Goal: Task Accomplishment & Management: Use online tool/utility

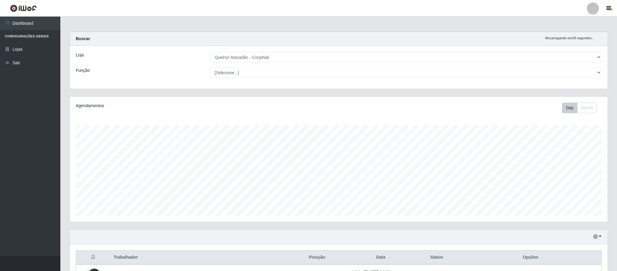
select select "463"
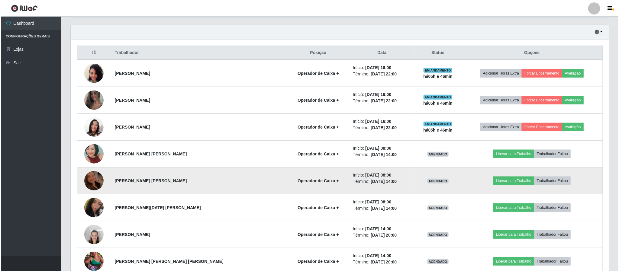
scroll to position [205, 0]
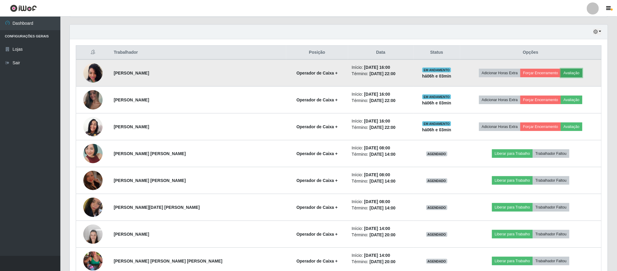
click at [568, 75] on button "Avaliação" at bounding box center [571, 73] width 21 height 8
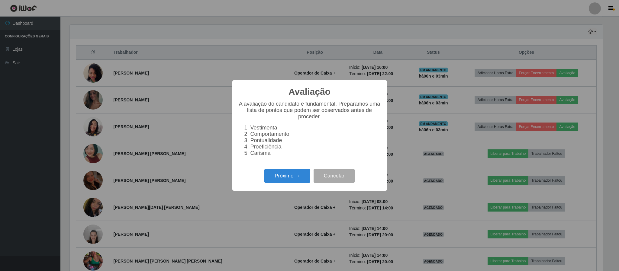
scroll to position [126, 533]
click at [288, 179] on button "Próximo →" at bounding box center [287, 176] width 46 height 14
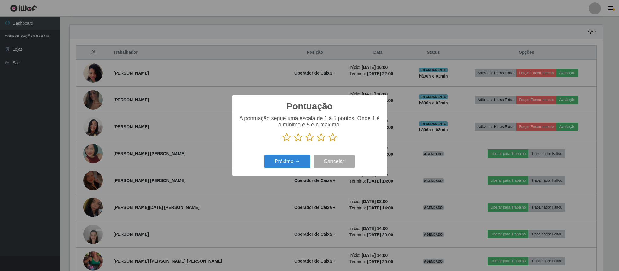
click at [333, 139] on icon at bounding box center [332, 137] width 8 height 9
click at [328, 142] on input "radio" at bounding box center [328, 142] width 0 height 0
click at [280, 163] on button "Próximo →" at bounding box center [287, 162] width 46 height 14
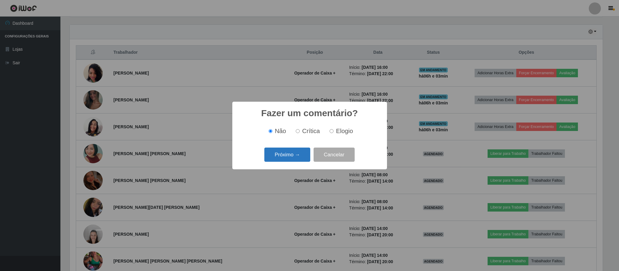
click at [292, 155] on button "Próximo →" at bounding box center [287, 155] width 46 height 14
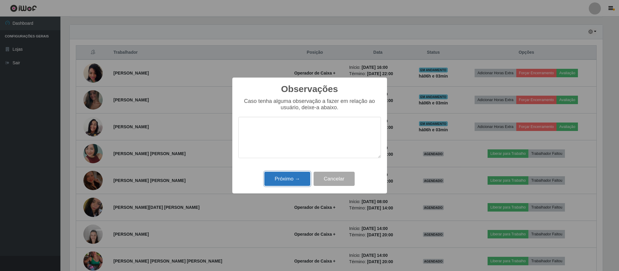
click at [288, 180] on button "Próximo →" at bounding box center [287, 179] width 46 height 14
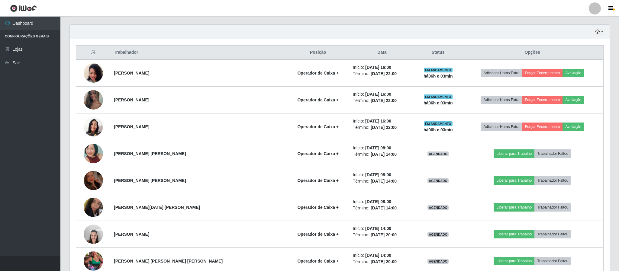
scroll to position [126, 537]
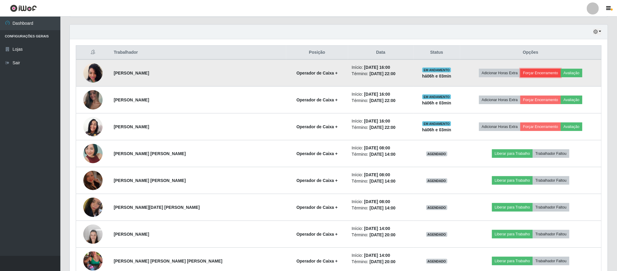
click at [539, 75] on button "Forçar Encerramento" at bounding box center [540, 73] width 40 height 8
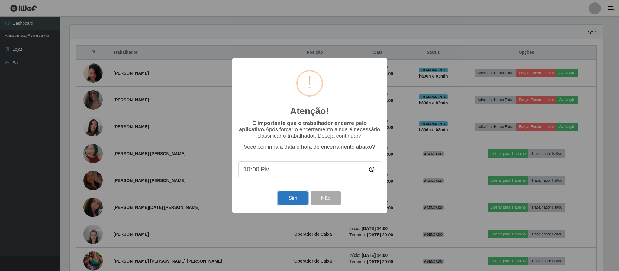
click at [291, 198] on button "Sim" at bounding box center [292, 198] width 29 height 14
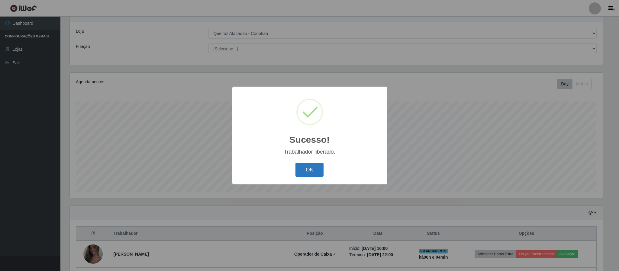
click at [312, 171] on button "OK" at bounding box center [309, 170] width 28 height 14
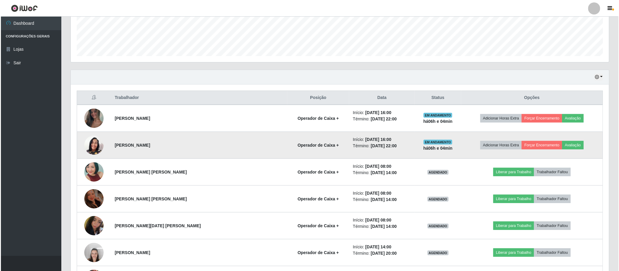
scroll to position [205, 0]
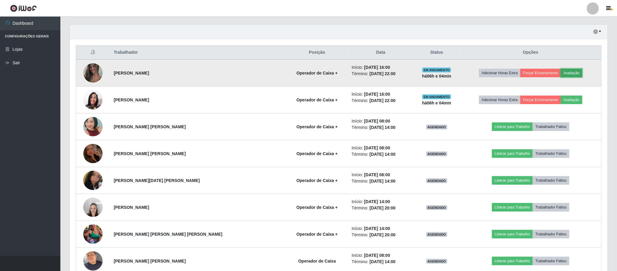
click at [564, 75] on button "Avaliação" at bounding box center [571, 73] width 21 height 8
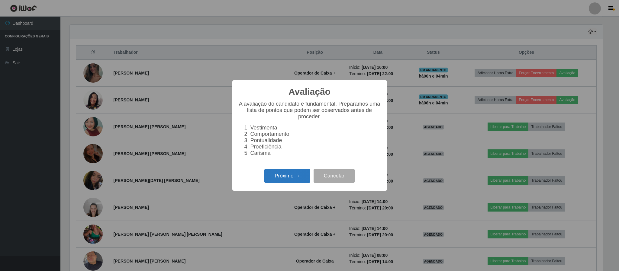
click at [282, 181] on button "Próximo →" at bounding box center [287, 176] width 46 height 14
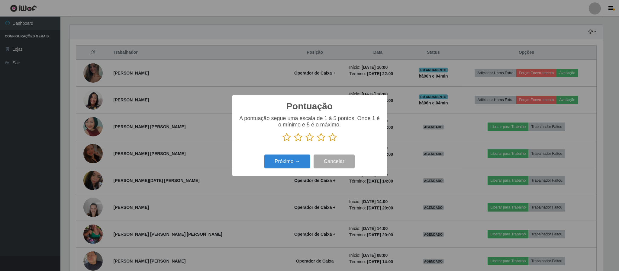
scroll to position [301771, 301364]
click at [331, 137] on icon at bounding box center [332, 137] width 8 height 9
click at [328, 142] on input "radio" at bounding box center [328, 142] width 0 height 0
click at [297, 162] on button "Próximo →" at bounding box center [287, 162] width 46 height 14
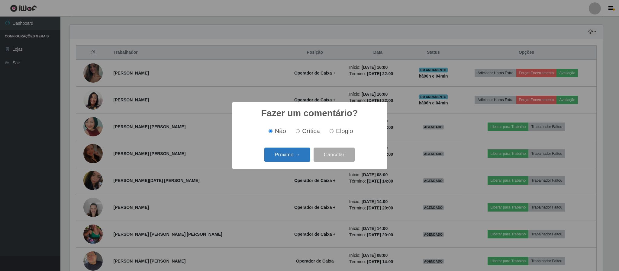
click at [288, 158] on button "Próximo →" at bounding box center [287, 155] width 46 height 14
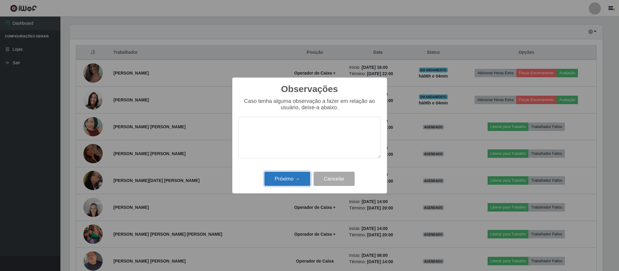
click at [291, 179] on button "Próximo →" at bounding box center [287, 179] width 46 height 14
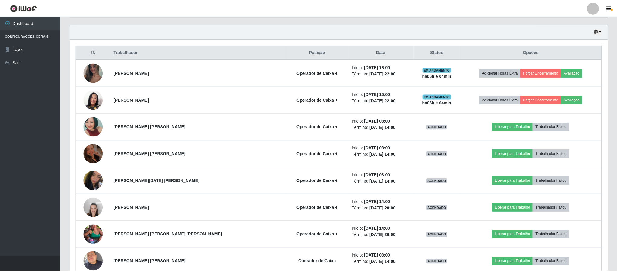
scroll to position [126, 537]
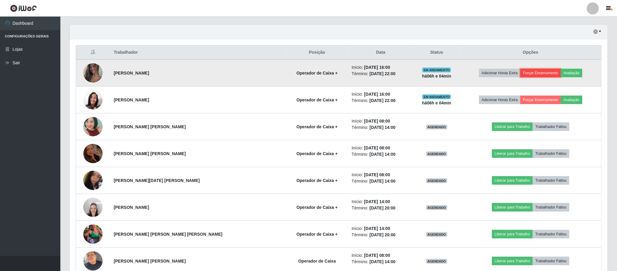
click at [538, 73] on button "Forçar Encerramento" at bounding box center [540, 73] width 40 height 8
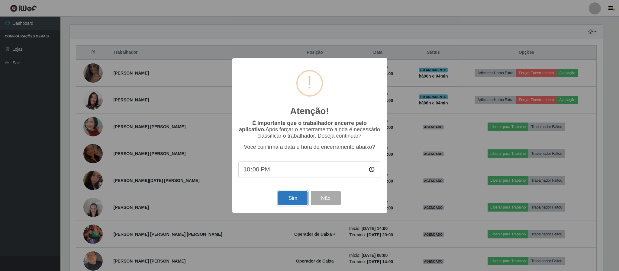
click at [290, 198] on button "Sim" at bounding box center [292, 198] width 29 height 14
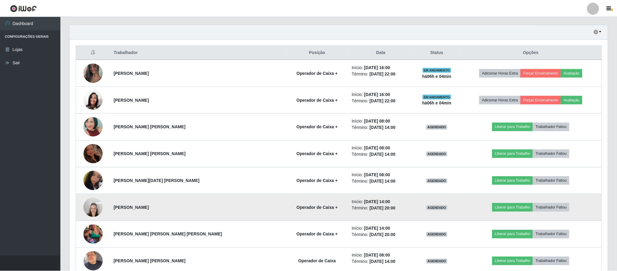
scroll to position [0, 0]
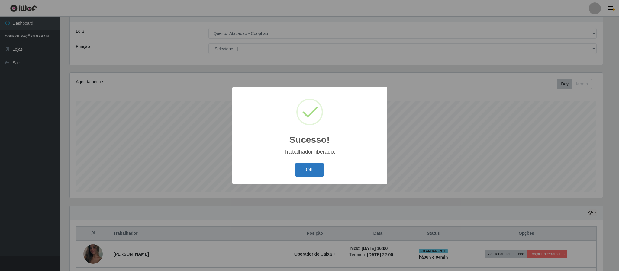
click at [312, 168] on button "OK" at bounding box center [309, 170] width 28 height 14
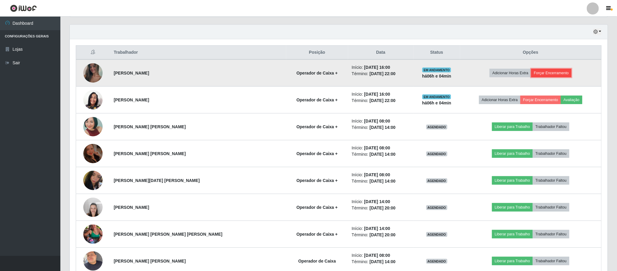
click at [545, 74] on button "Forçar Encerramento" at bounding box center [551, 73] width 40 height 8
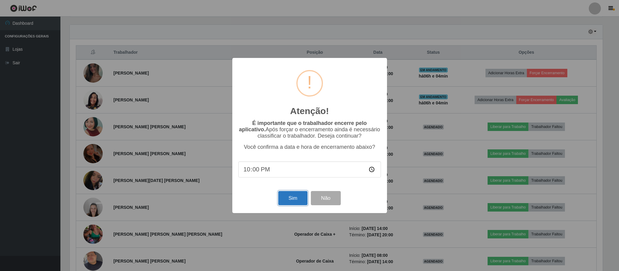
click at [289, 199] on button "Sim" at bounding box center [292, 198] width 29 height 14
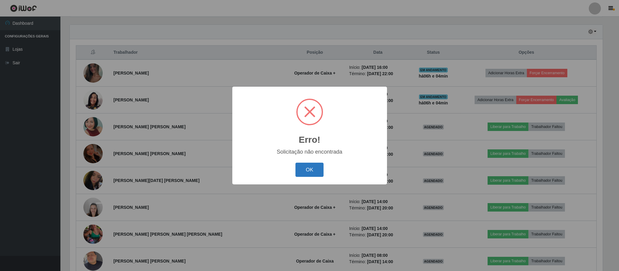
click at [310, 170] on button "OK" at bounding box center [309, 170] width 28 height 14
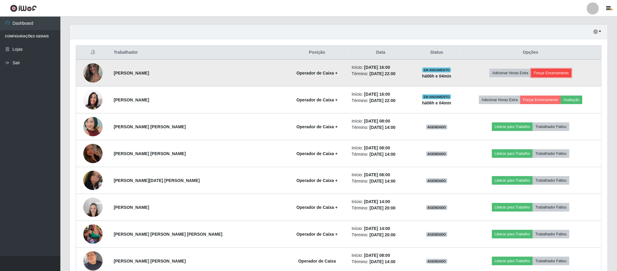
click at [546, 75] on button "Forçar Encerramento" at bounding box center [551, 73] width 40 height 8
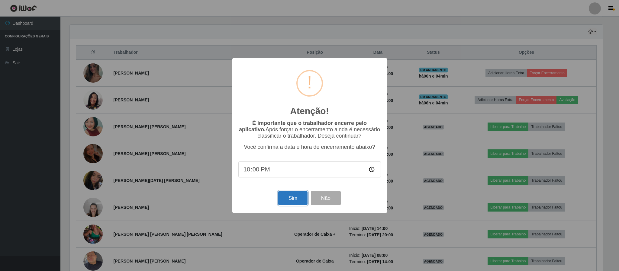
click at [293, 200] on button "Sim" at bounding box center [292, 198] width 29 height 14
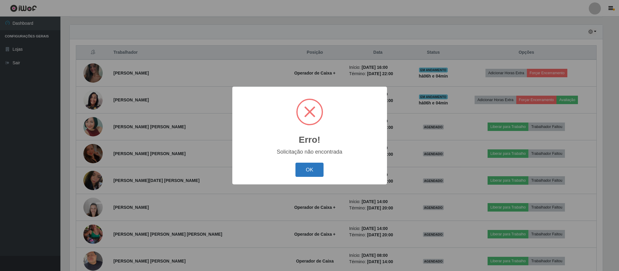
click at [310, 169] on button "OK" at bounding box center [309, 170] width 28 height 14
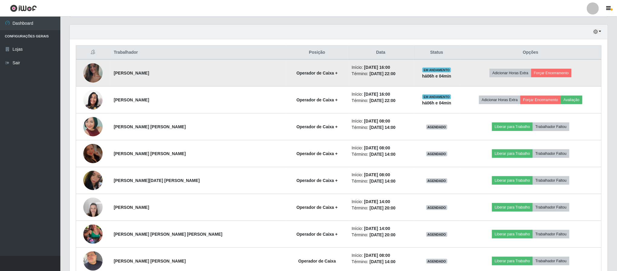
click at [590, 73] on td "Adicionar Horas Extra Forçar Encerramento" at bounding box center [531, 72] width 142 height 27
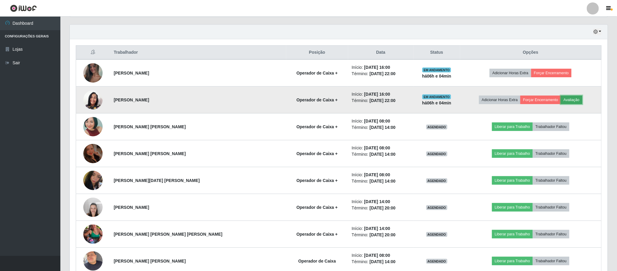
click at [565, 102] on button "Avaliação" at bounding box center [571, 100] width 21 height 8
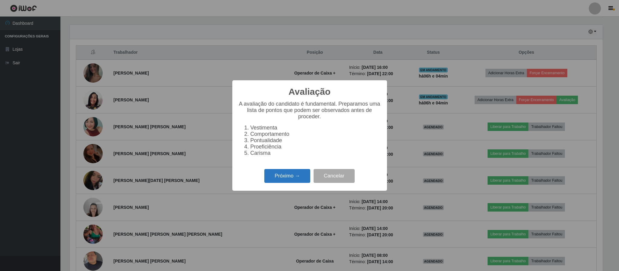
click at [293, 178] on button "Próximo →" at bounding box center [287, 176] width 46 height 14
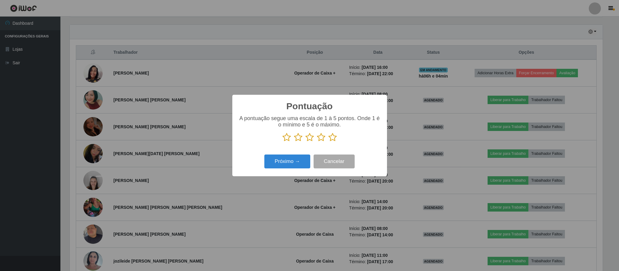
click at [333, 138] on icon at bounding box center [332, 137] width 8 height 9
click at [328, 142] on input "radio" at bounding box center [328, 142] width 0 height 0
click at [288, 162] on button "Próximo →" at bounding box center [287, 162] width 46 height 14
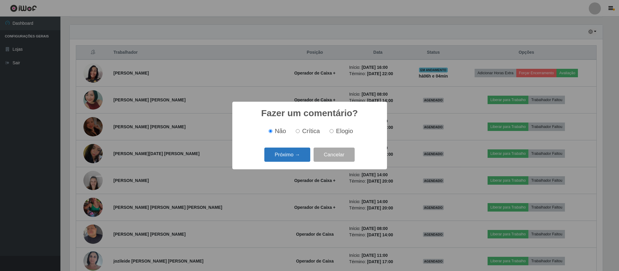
click at [293, 154] on button "Próximo →" at bounding box center [287, 155] width 46 height 14
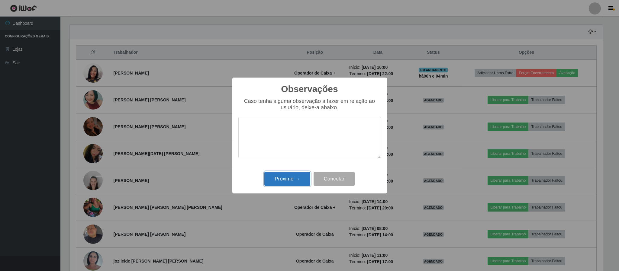
click at [277, 176] on button "Próximo →" at bounding box center [287, 179] width 46 height 14
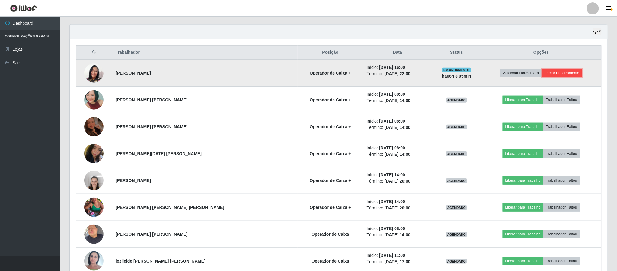
click at [556, 75] on button "Forçar Encerramento" at bounding box center [562, 73] width 40 height 8
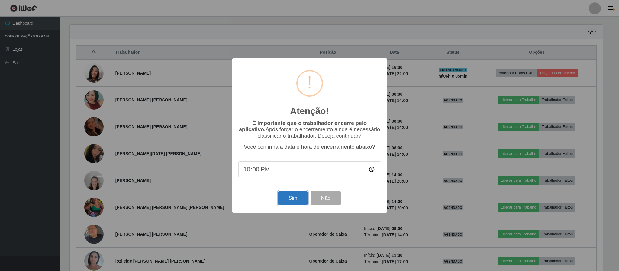
click at [286, 200] on button "Sim" at bounding box center [292, 198] width 29 height 14
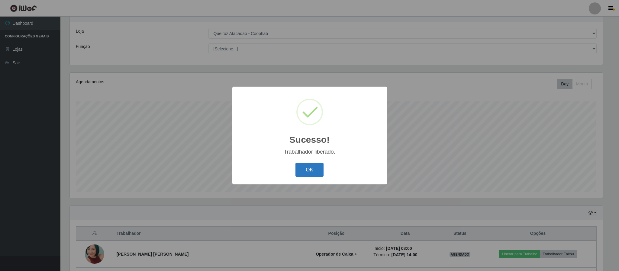
click at [309, 169] on button "OK" at bounding box center [309, 170] width 28 height 14
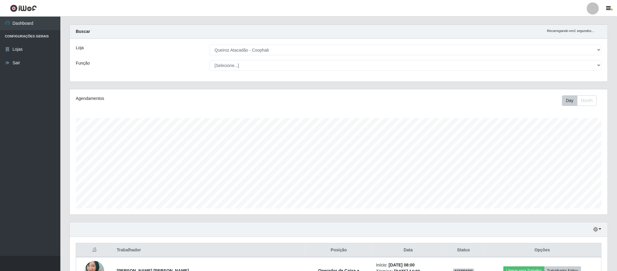
scroll to position [0, 0]
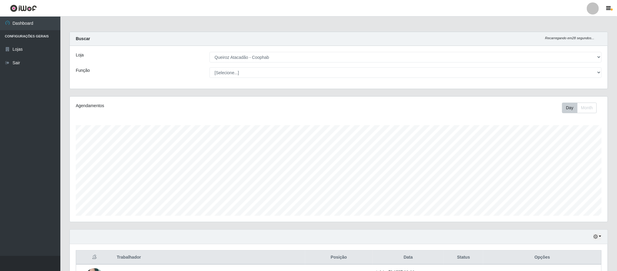
click at [595, 9] on div at bounding box center [593, 8] width 12 height 12
click at [574, 46] on button "Sair" at bounding box center [581, 47] width 54 height 12
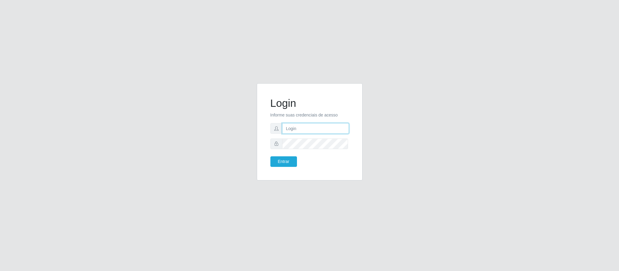
click at [307, 127] on input "text" at bounding box center [315, 128] width 67 height 11
type input "[PERSON_NAME][EMAIL_ADDRESS][PERSON_NAME][DOMAIN_NAME]"
click at [283, 161] on button "Entrar" at bounding box center [283, 161] width 27 height 11
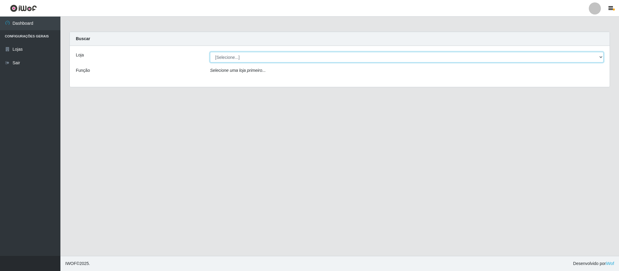
click at [598, 56] on select "[Selecione...] Queiroz Atacadão - Coophab" at bounding box center [406, 57] width 393 height 11
select select "463"
click at [210, 52] on select "[Selecione...] Queiroz Atacadão - Coophab" at bounding box center [406, 57] width 393 height 11
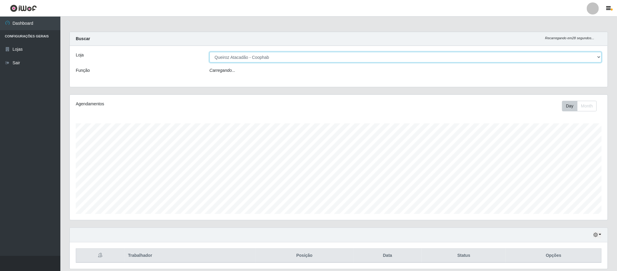
scroll to position [22, 0]
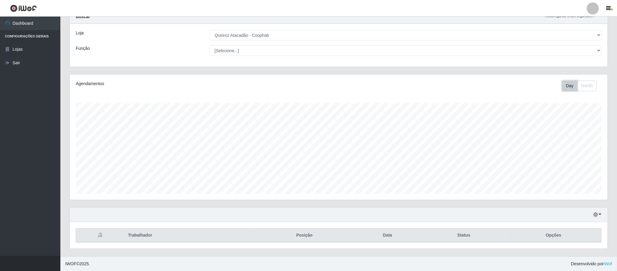
click at [566, 86] on button "Day" at bounding box center [569, 86] width 15 height 11
click at [589, 88] on button "Month" at bounding box center [587, 86] width 20 height 11
